Goal: Find specific page/section: Find specific page/section

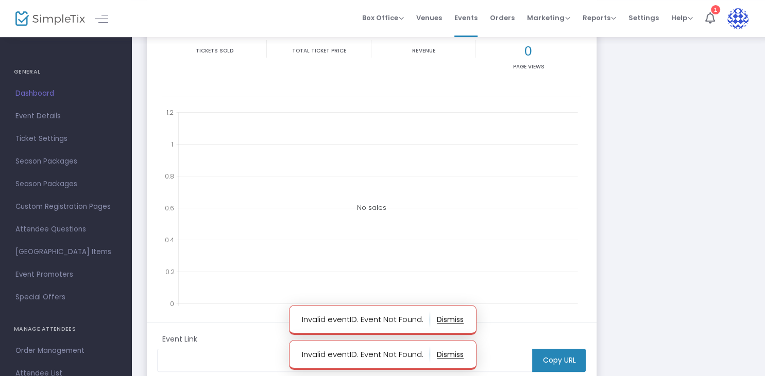
scroll to position [105, 0]
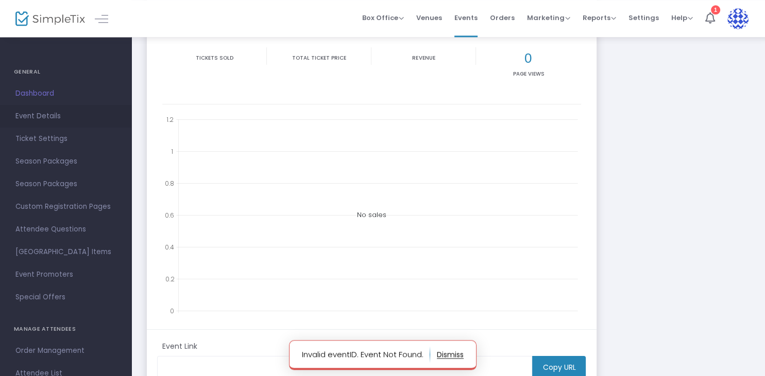
click at [70, 115] on span "Event Details" at bounding box center [65, 116] width 100 height 13
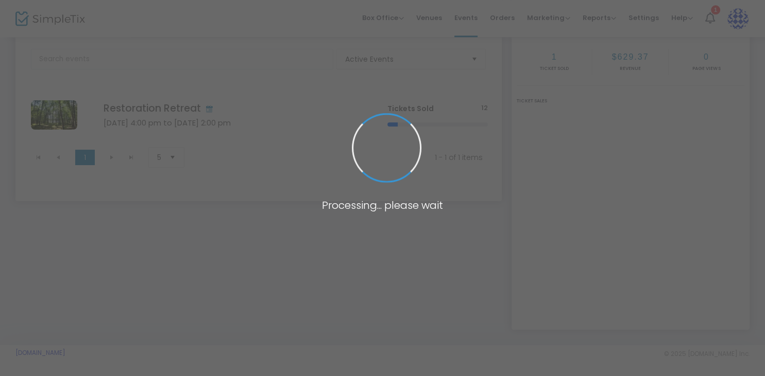
scroll to position [56, 0]
